Goal: Information Seeking & Learning: Learn about a topic

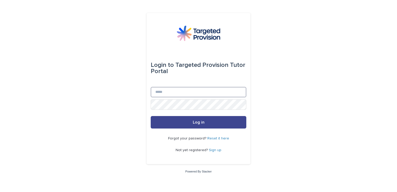
type input "**********"
click at [218, 118] on button "Log in" at bounding box center [199, 122] width 96 height 12
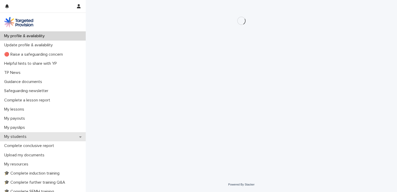
click at [54, 138] on div "My students" at bounding box center [43, 136] width 86 height 9
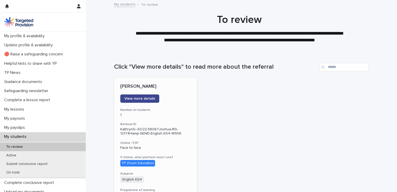
click at [137, 97] on span "View more details" at bounding box center [139, 99] width 31 height 4
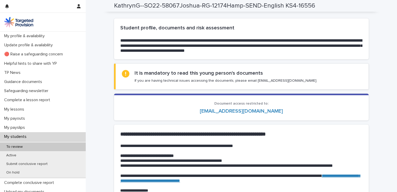
scroll to position [396, 0]
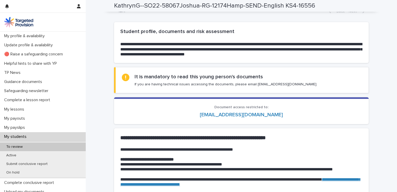
click at [243, 113] on link "[EMAIL_ADDRESS][DOMAIN_NAME]" at bounding box center [241, 114] width 83 height 5
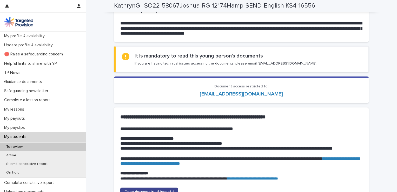
click at [165, 189] on link "Open documents - Student 1" at bounding box center [149, 191] width 58 height 8
click at [210, 134] on h2 at bounding box center [240, 133] width 240 height 5
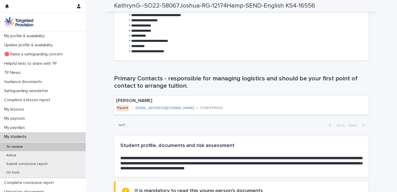
scroll to position [282, 0]
